Goal: Navigation & Orientation: Find specific page/section

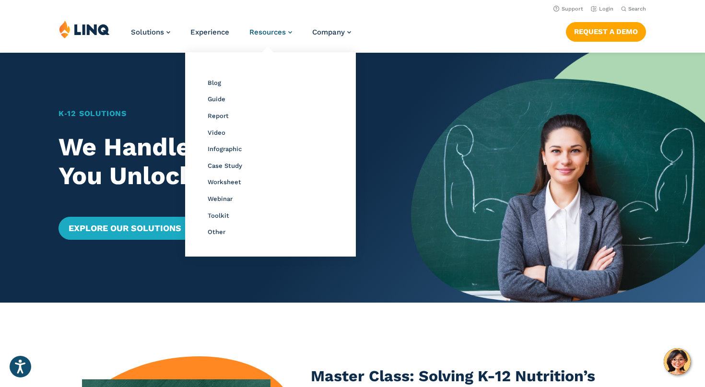
click at [267, 34] on span "Resources" at bounding box center [267, 32] width 36 height 9
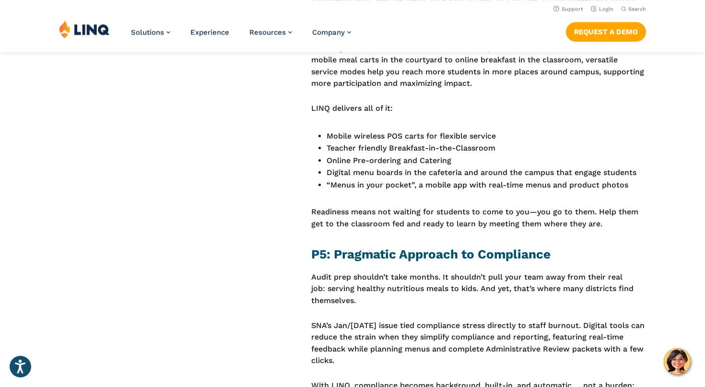
scroll to position [1535, 0]
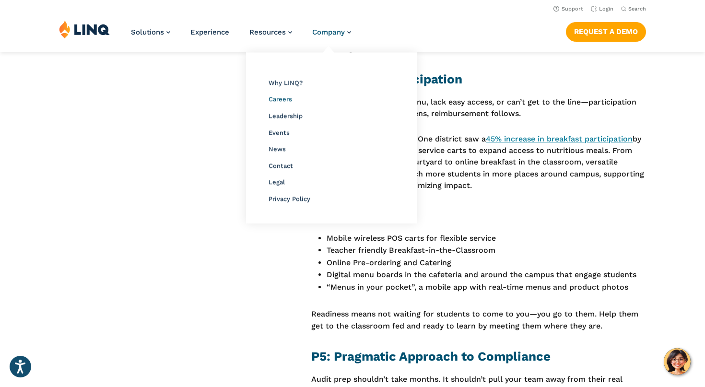
click at [287, 100] on span "Careers" at bounding box center [279, 98] width 23 height 7
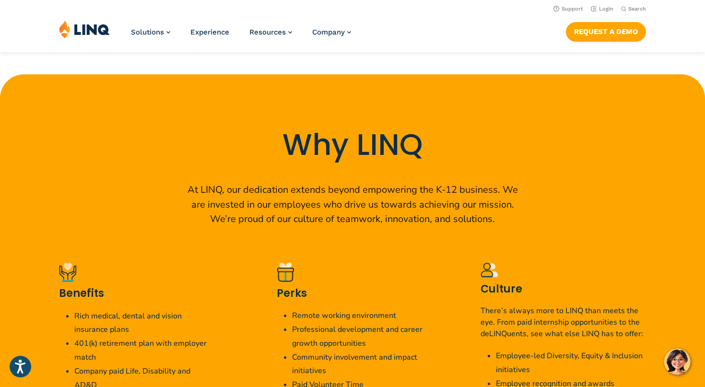
scroll to position [1581, 0]
